Goal: Task Accomplishment & Management: Manage account settings

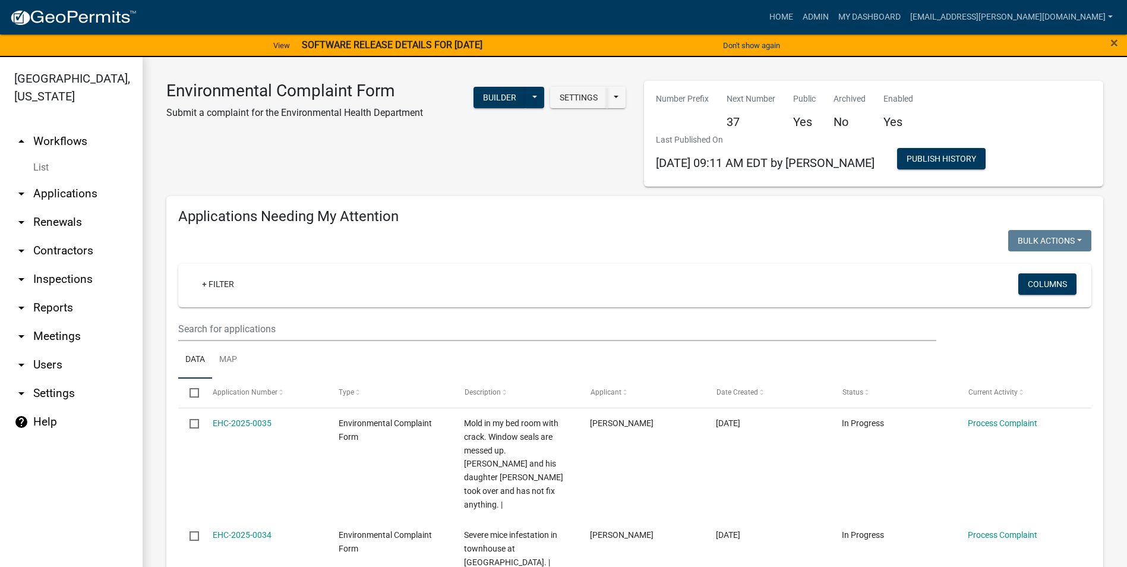
select select "1: 25"
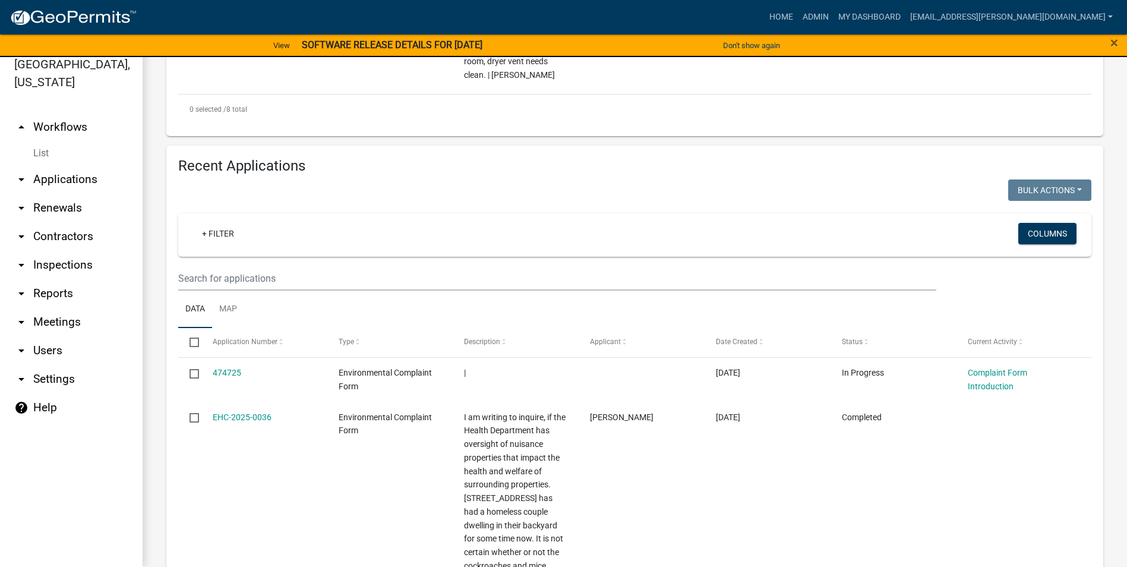
scroll to position [950, 0]
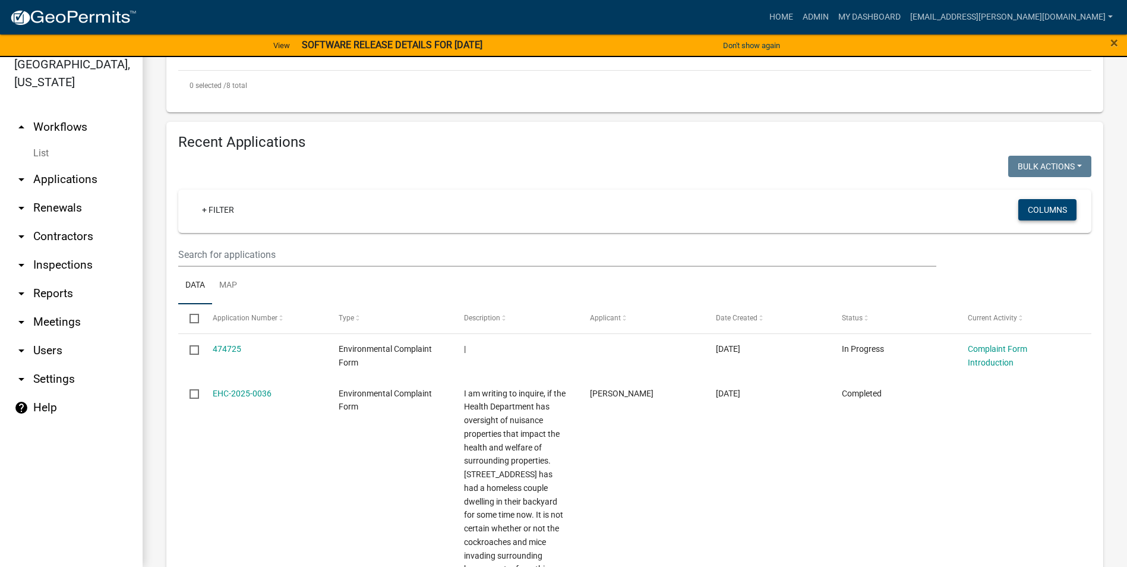
click at [1035, 199] on button "Columns" at bounding box center [1047, 209] width 58 height 21
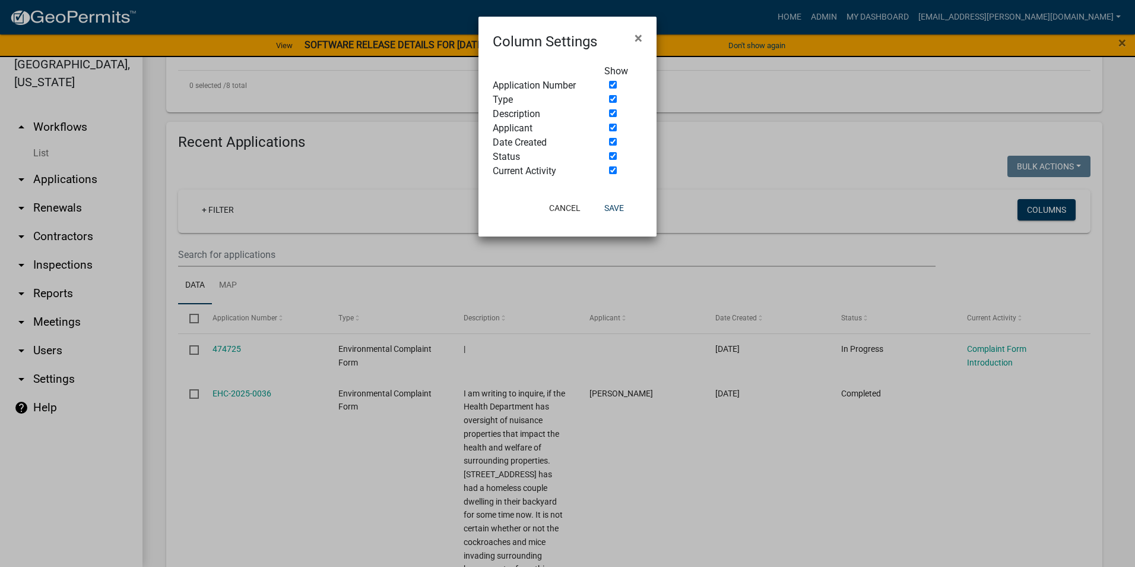
click at [849, 166] on ngb-modal-window "Column Settings × Show Application Number Type Description Applicant Date Creat…" at bounding box center [567, 283] width 1135 height 567
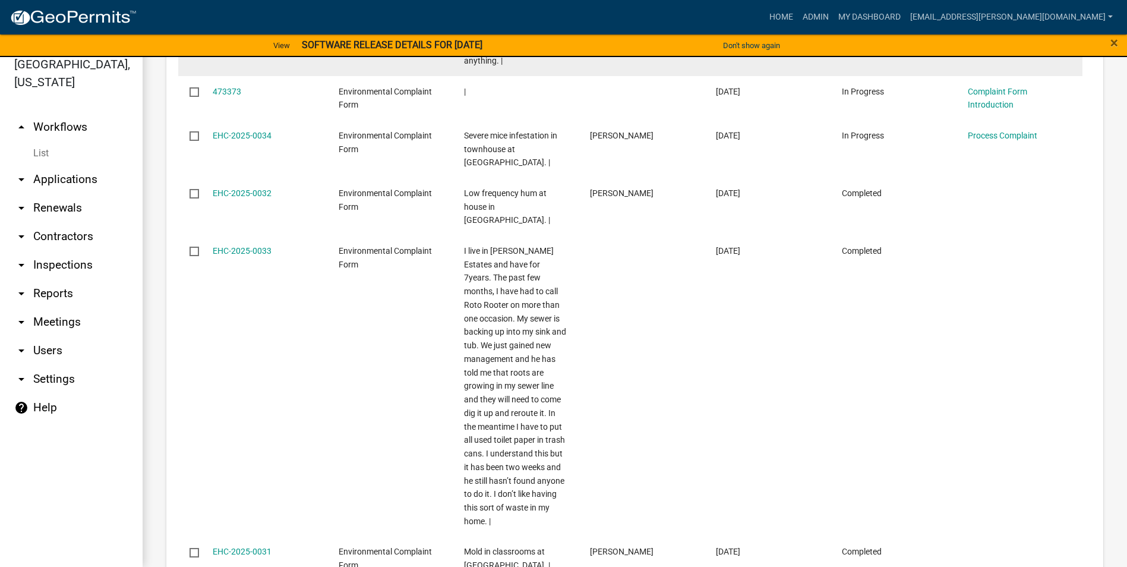
scroll to position [1587, 0]
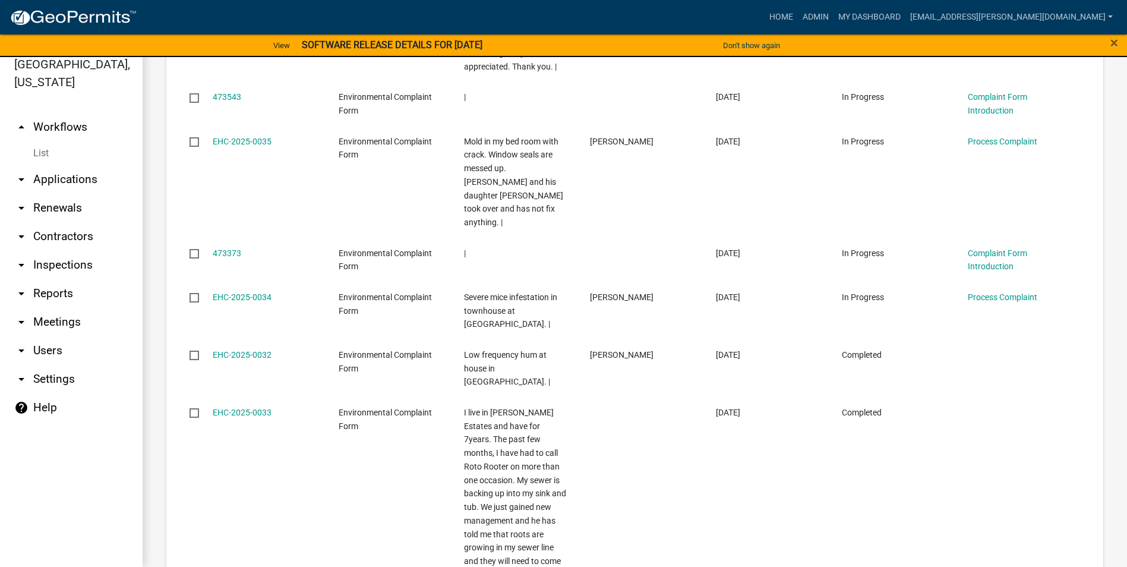
click at [20, 125] on icon "arrow_drop_up" at bounding box center [21, 127] width 14 height 14
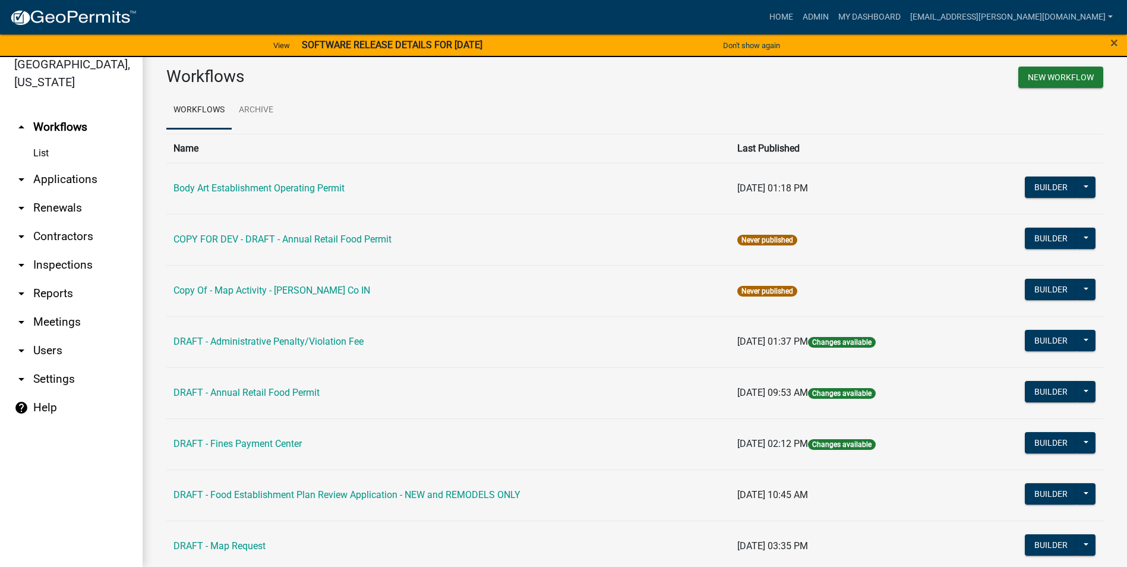
click at [50, 150] on link "List" at bounding box center [71, 153] width 143 height 24
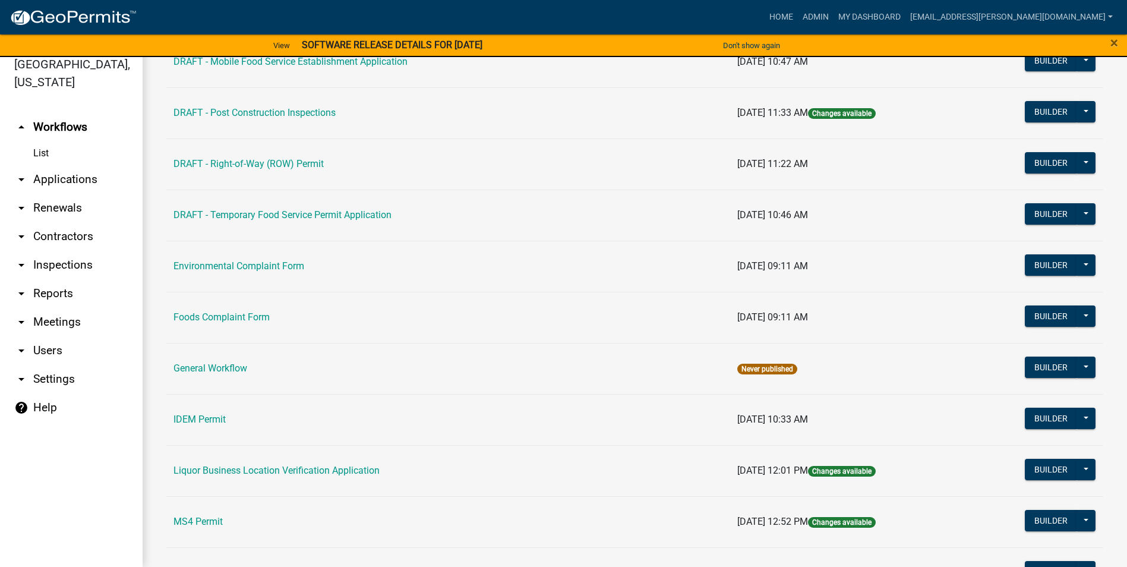
scroll to position [594, 0]
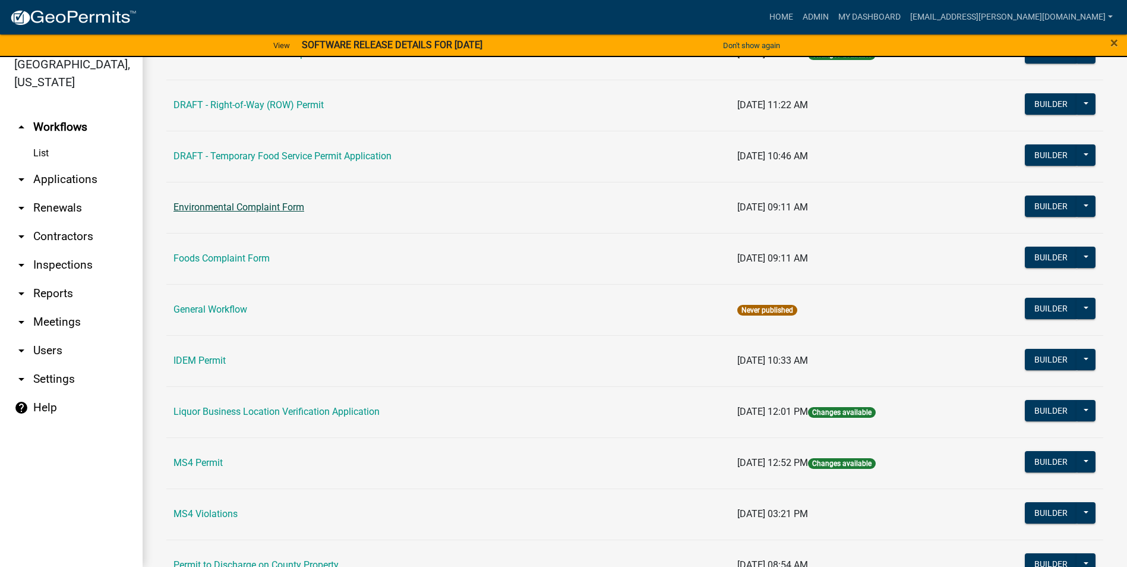
click at [284, 207] on link "Environmental Complaint Form" at bounding box center [238, 206] width 131 height 11
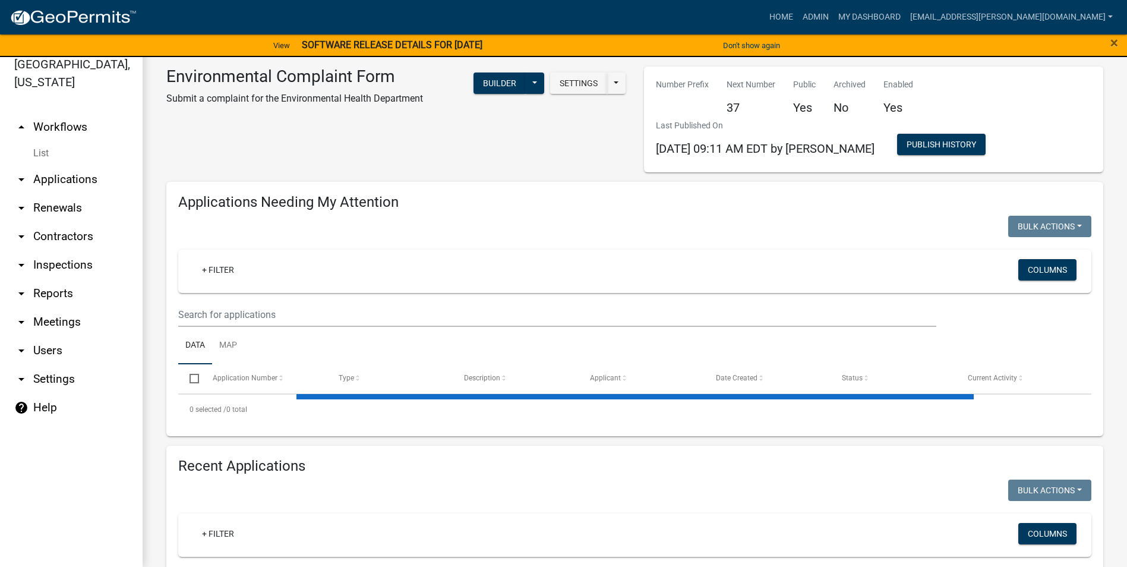
select select "1: 25"
